Goal: Task Accomplishment & Management: Manage account settings

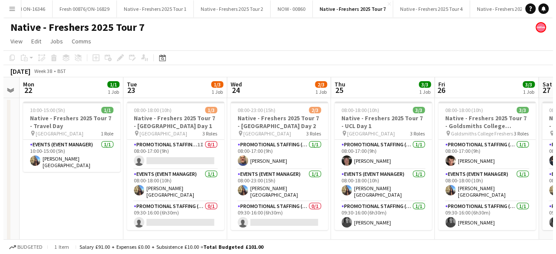
scroll to position [0, 13260]
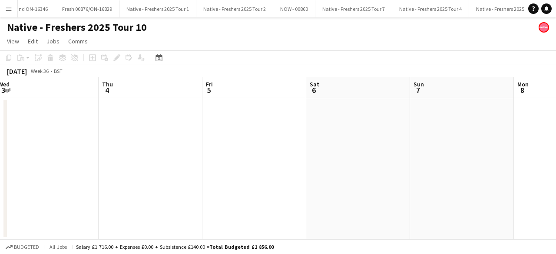
scroll to position [0, 316]
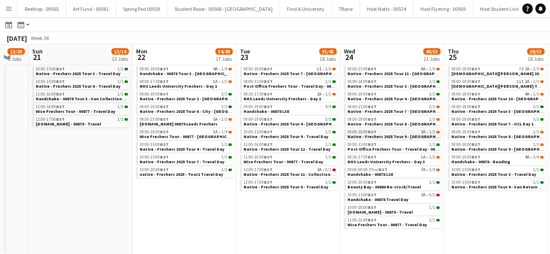
scroll to position [0, 282]
click at [396, 69] on div "08:00-23:00 BST 9A • 1/3" at bounding box center [394, 69] width 92 height 4
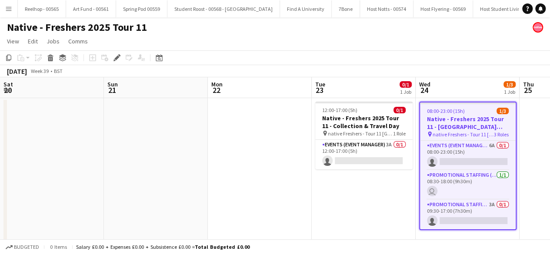
scroll to position [0, 299]
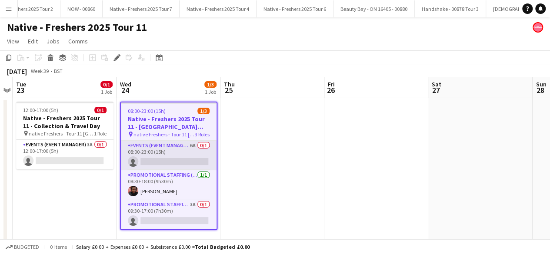
click at [178, 154] on app-card-role "Events (Event Manager) 6A 0/1 08:00-23:00 (15h) single-neutral-actions" at bounding box center [169, 156] width 96 height 30
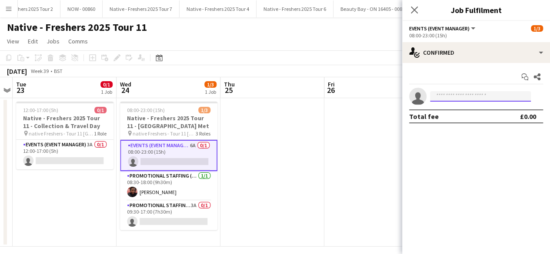
click at [464, 94] on input at bounding box center [480, 96] width 101 height 10
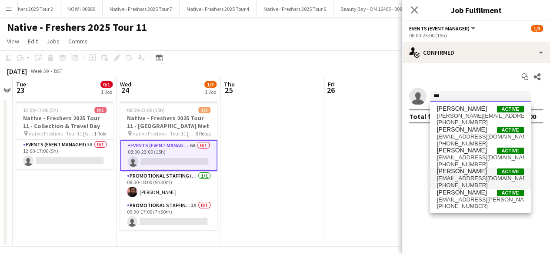
type input "***"
click at [469, 170] on span "Ashleigh Fountain" at bounding box center [462, 171] width 50 height 7
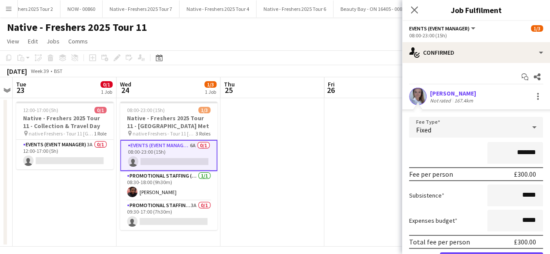
scroll to position [48, 0]
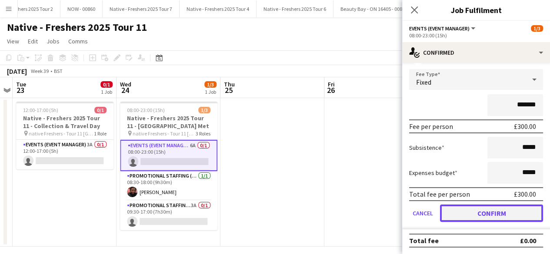
click at [475, 214] on button "Confirm" at bounding box center [491, 213] width 103 height 17
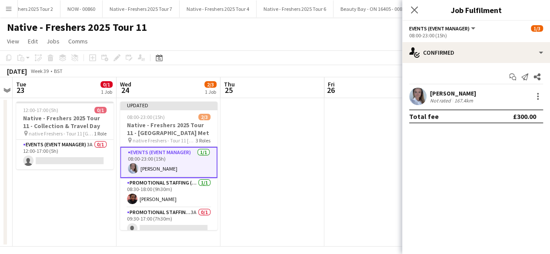
scroll to position [0, 0]
click at [73, 156] on app-card-role "Events (Event Manager) 3A 0/1 12:00-17:00 (5h) single-neutral-actions" at bounding box center [64, 155] width 97 height 30
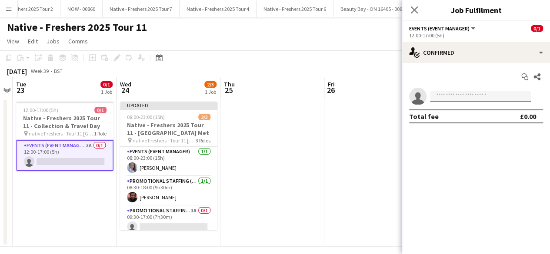
click at [454, 99] on input at bounding box center [480, 96] width 101 height 10
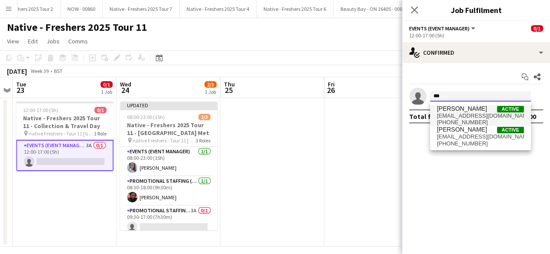
type input "***"
click at [460, 113] on span "ashleigh.fountain@hotmail.com" at bounding box center [480, 116] width 87 height 7
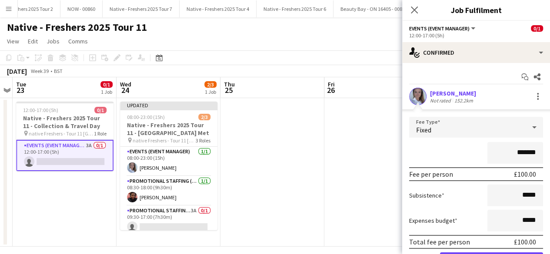
scroll to position [48, 0]
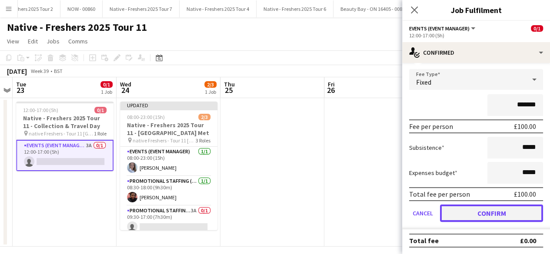
click at [473, 212] on button "Confirm" at bounding box center [491, 213] width 103 height 17
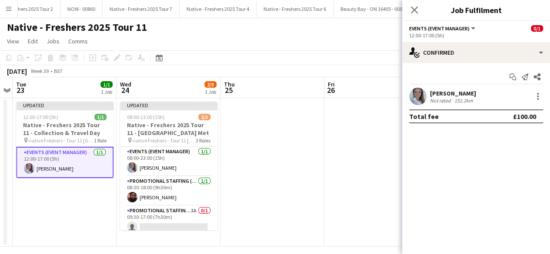
scroll to position [0, 0]
click at [277, 161] on app-date-cell at bounding box center [272, 172] width 104 height 149
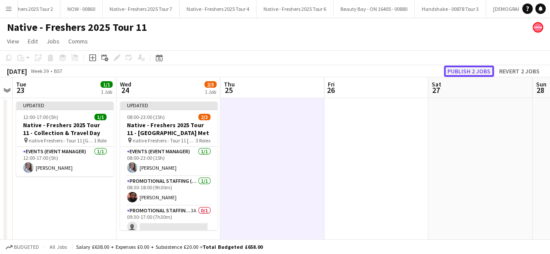
click at [473, 69] on button "Publish 2 jobs" at bounding box center [469, 71] width 50 height 11
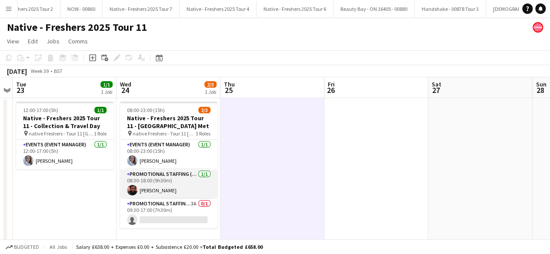
click at [164, 193] on app-card-role "Promotional Staffing (Brand Ambassadors) 1/1 08:30-18:00 (9h30m) Emmanuel Orhew…" at bounding box center [168, 184] width 97 height 30
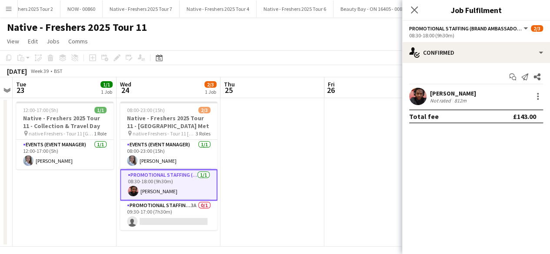
click at [419, 94] on app-user-avatar at bounding box center [417, 96] width 17 height 17
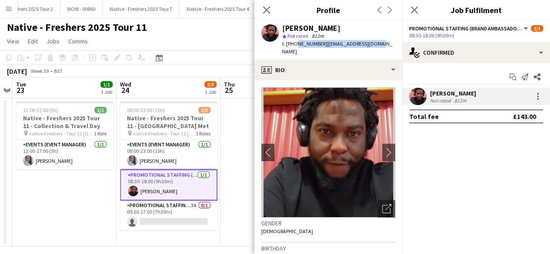
drag, startPoint x: 293, startPoint y: 43, endPoint x: 377, endPoint y: 45, distance: 83.9
click at [377, 45] on div "Emmanuel Orhewere star Not rated 812m t. +447786152068 | eoorhewere@gmail.com" at bounding box center [328, 40] width 148 height 39
copy div "7786152068 | eoorhewere@gmail.com"
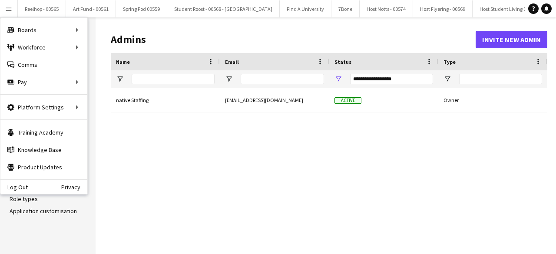
click at [191, 153] on div "native Staffing staffing@native.fm Active Owner" at bounding box center [329, 164] width 437 height 153
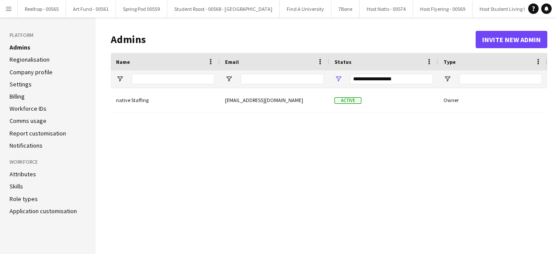
click at [20, 84] on link "Settings" at bounding box center [21, 84] width 22 height 8
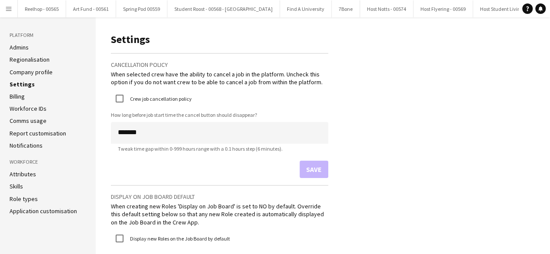
click at [29, 71] on link "Company profile" at bounding box center [31, 72] width 43 height 8
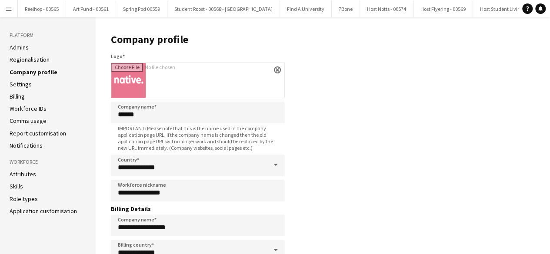
click at [9, 11] on app-icon "Menu" at bounding box center [8, 8] width 7 height 7
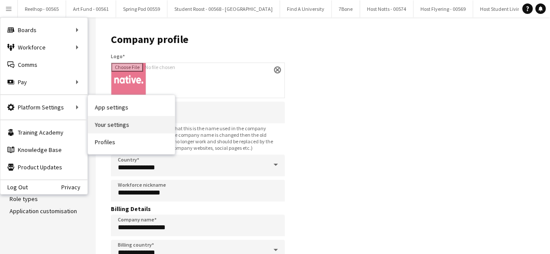
click at [119, 125] on link "Your settings" at bounding box center [131, 124] width 87 height 17
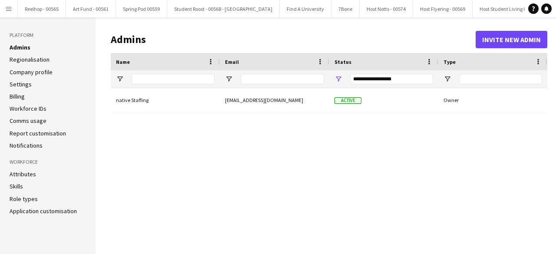
click at [5, 5] on button "Menu" at bounding box center [8, 8] width 17 height 17
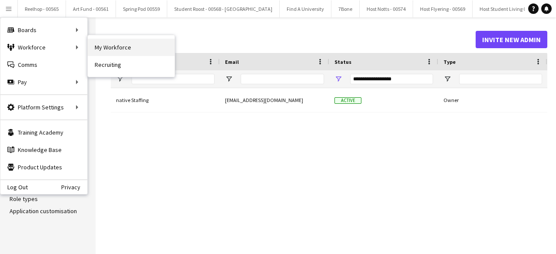
click at [113, 50] on link "My Workforce" at bounding box center [131, 47] width 87 height 17
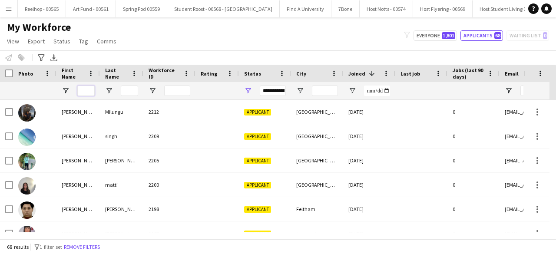
click at [81, 89] on input "First Name Filter Input" at bounding box center [85, 91] width 17 height 10
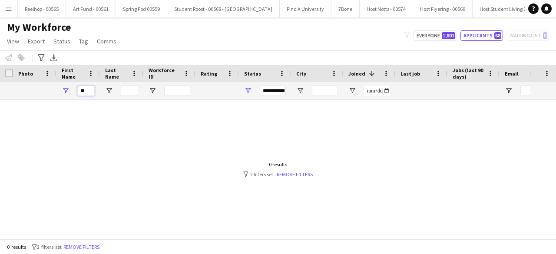
type input "*"
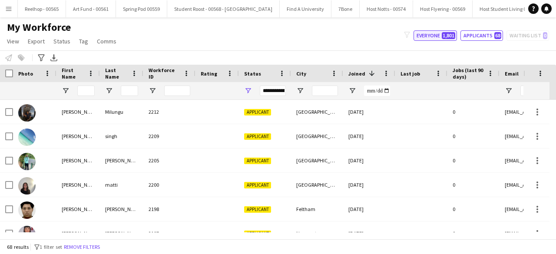
click at [436, 34] on button "Everyone 1,801" at bounding box center [435, 35] width 43 height 10
type input "**********"
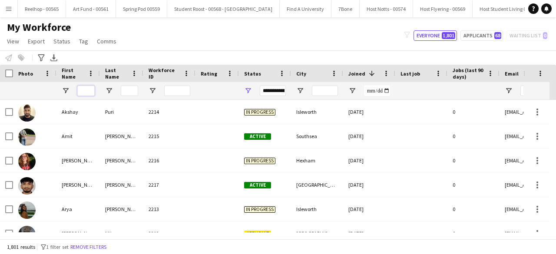
click at [83, 89] on input "First Name Filter Input" at bounding box center [85, 91] width 17 height 10
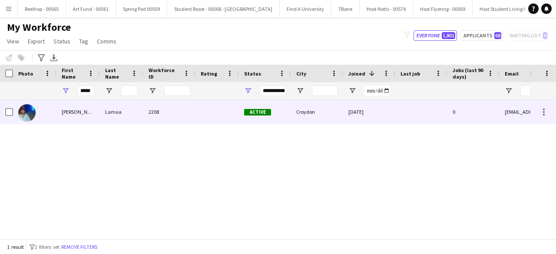
click at [87, 107] on div "[PERSON_NAME]" at bounding box center [77, 112] width 43 height 24
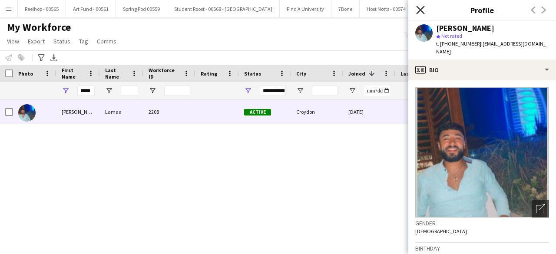
click at [422, 10] on icon "Close pop-in" at bounding box center [420, 10] width 8 height 8
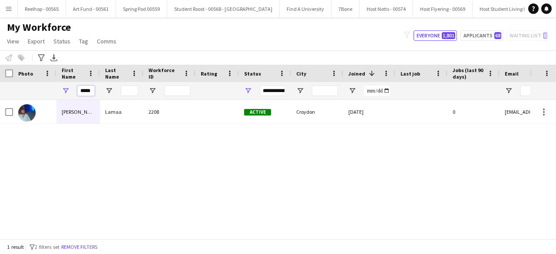
click at [91, 91] on input "*****" at bounding box center [85, 91] width 17 height 10
type input "*"
